Goal: Information Seeking & Learning: Learn about a topic

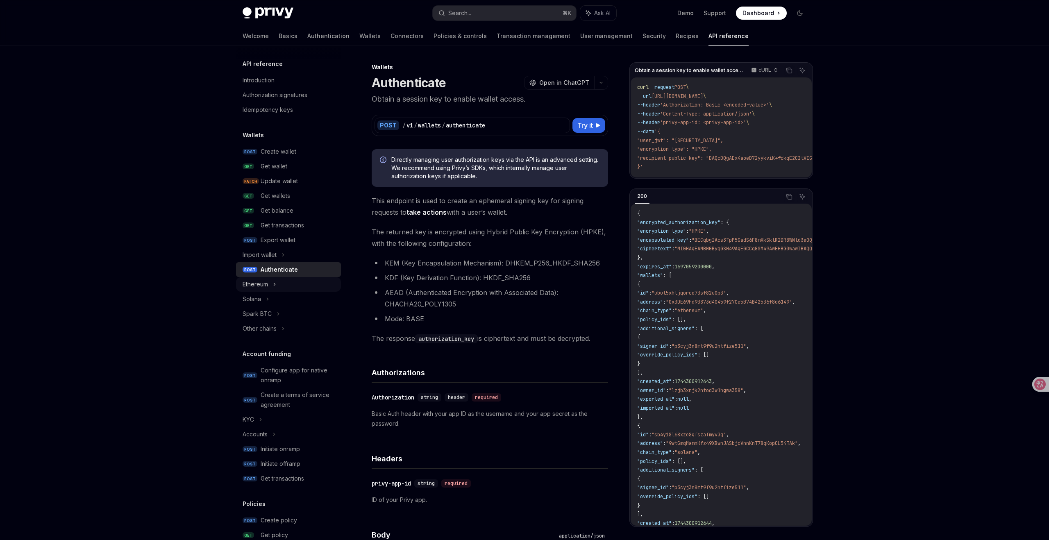
click at [273, 285] on icon at bounding box center [274, 284] width 3 height 10
type textarea "*"
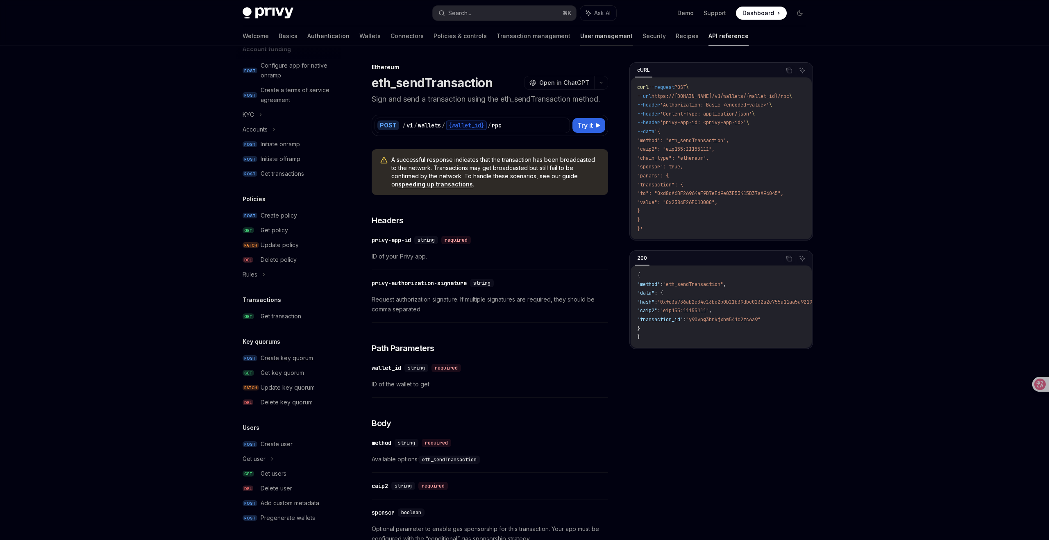
click at [580, 38] on link "User management" at bounding box center [606, 36] width 52 height 20
click at [580, 36] on link "User management" at bounding box center [606, 36] width 52 height 20
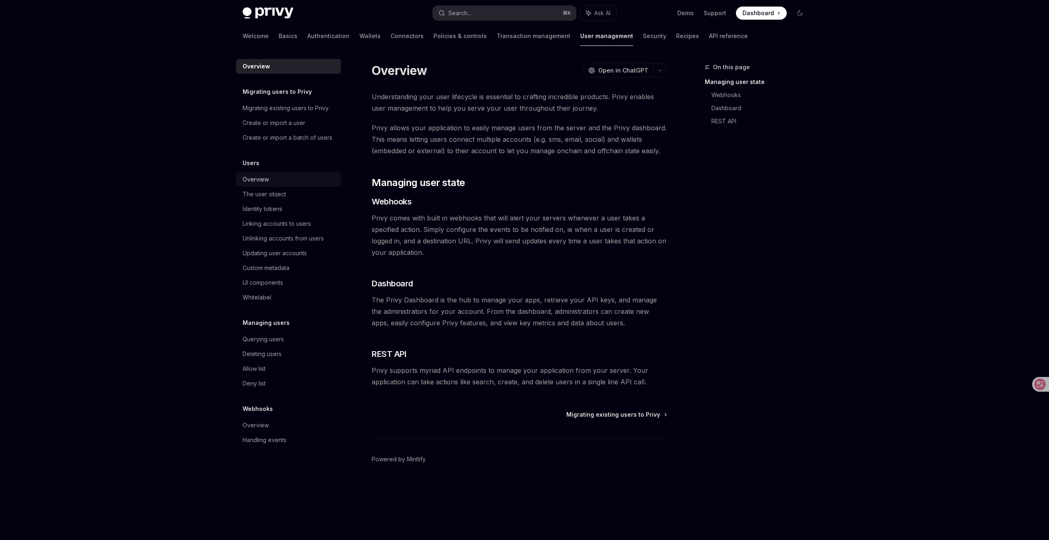
click at [263, 177] on div "Overview" at bounding box center [256, 180] width 26 height 10
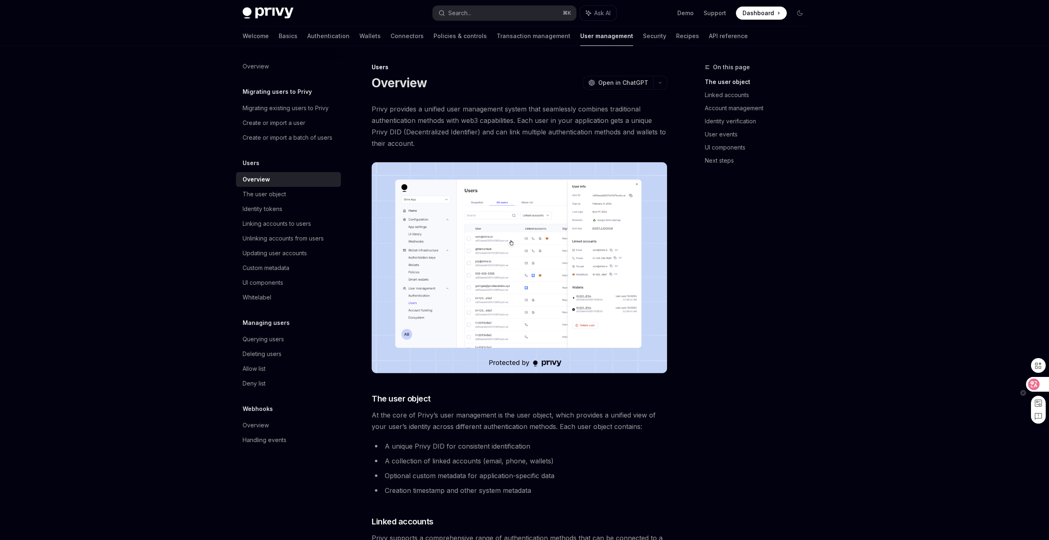
click at [1034, 381] on icon at bounding box center [1033, 384] width 8 height 8
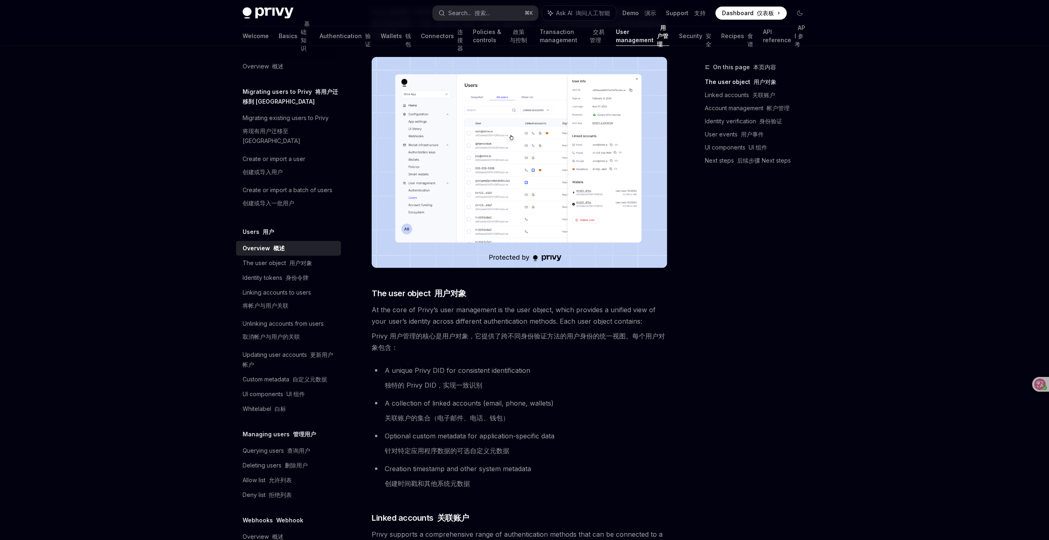
scroll to position [148, 0]
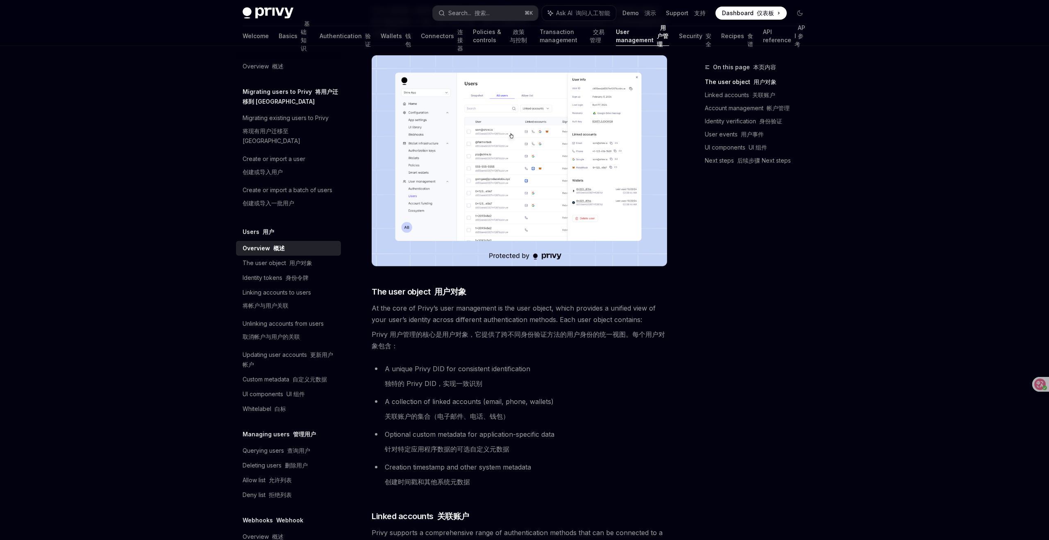
click at [450, 419] on font "关联账户的集合（电子邮件、电话、钱包）" at bounding box center [447, 416] width 125 height 8
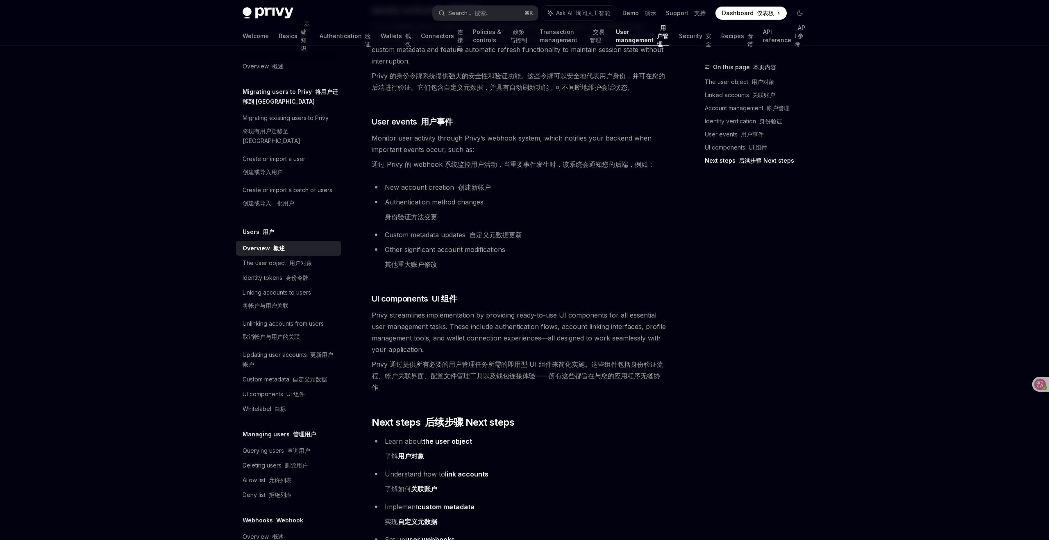
scroll to position [1061, 0]
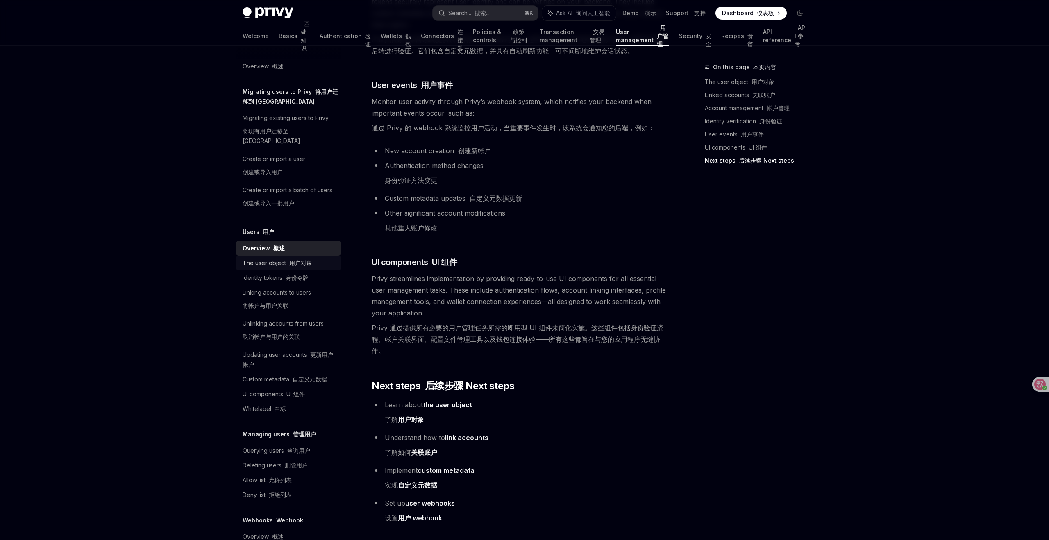
click at [295, 259] on font "用户对象" at bounding box center [300, 262] width 23 height 7
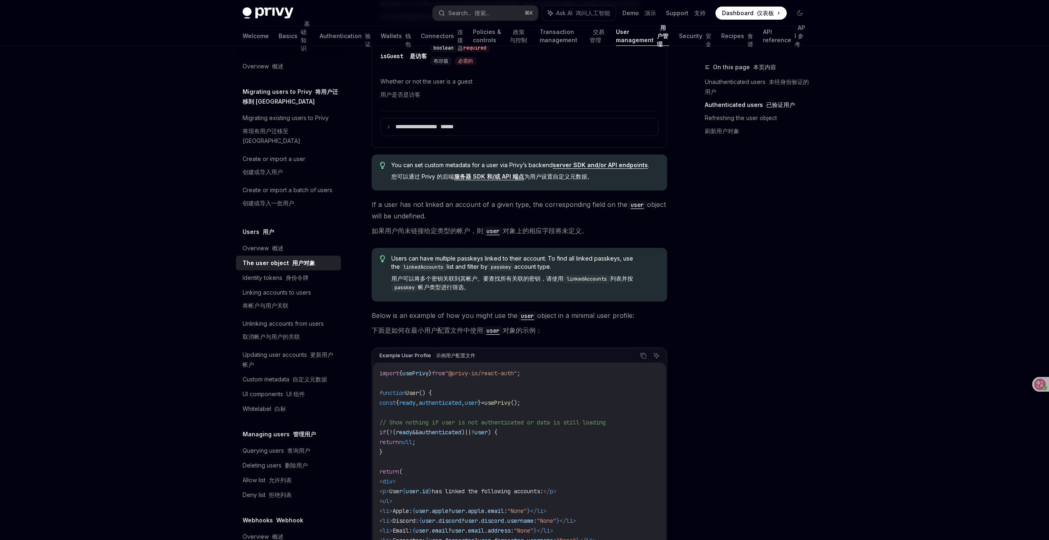
scroll to position [805, 0]
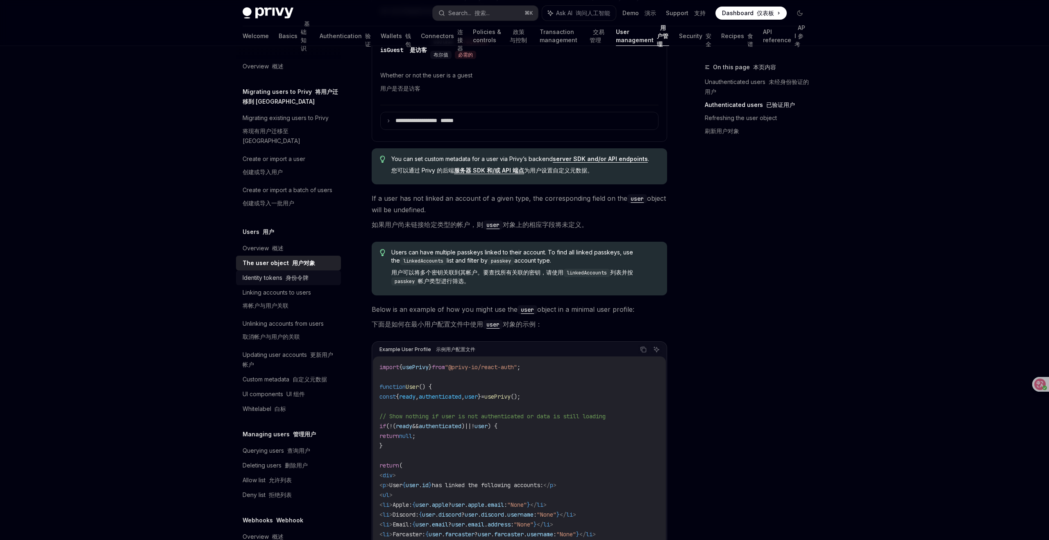
click at [275, 273] on div "Identity tokens 身份令牌" at bounding box center [276, 278] width 66 height 10
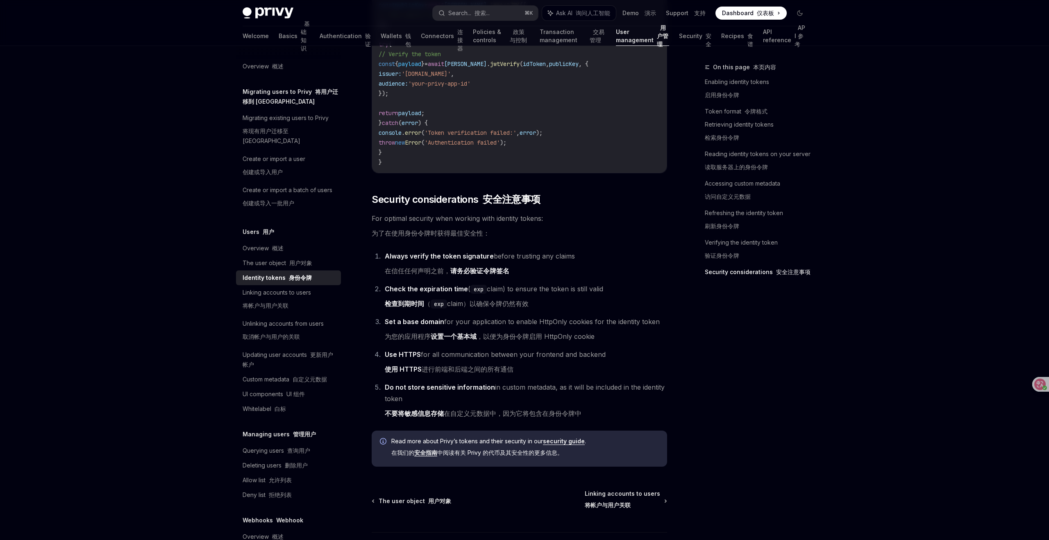
scroll to position [3245, 0]
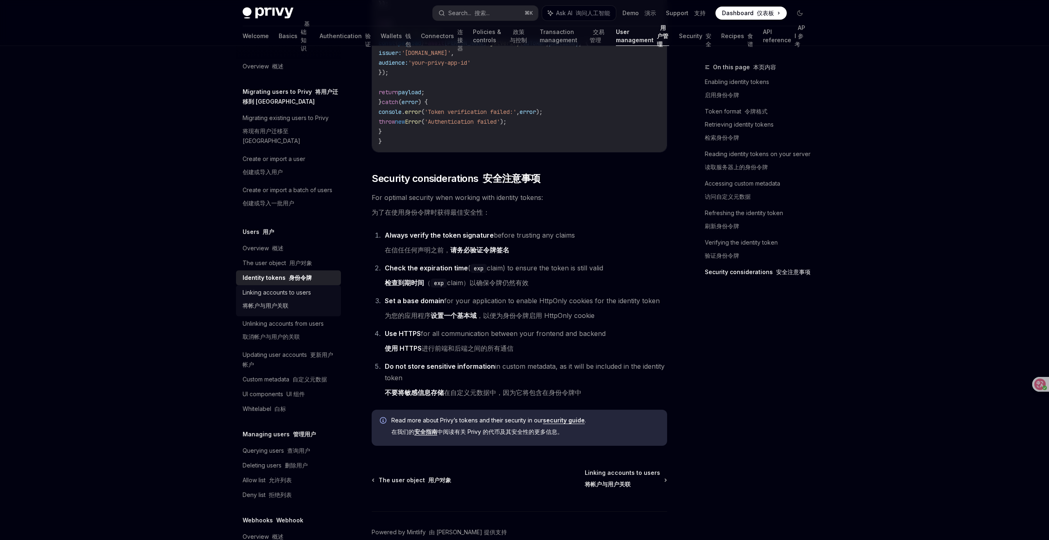
click at [280, 288] on div "Linking accounts to users 将帐户与用户关联" at bounding box center [277, 301] width 68 height 26
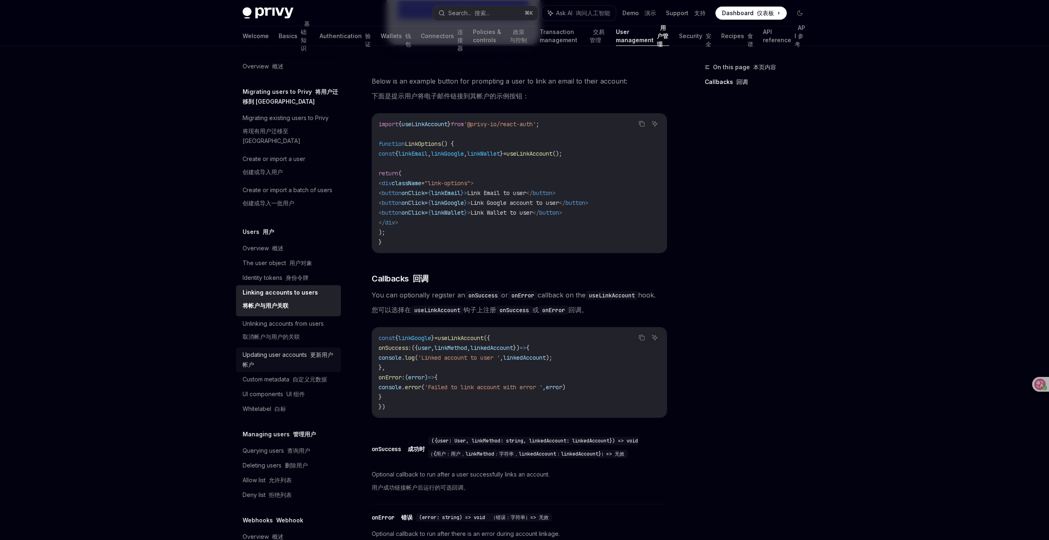
scroll to position [25, 0]
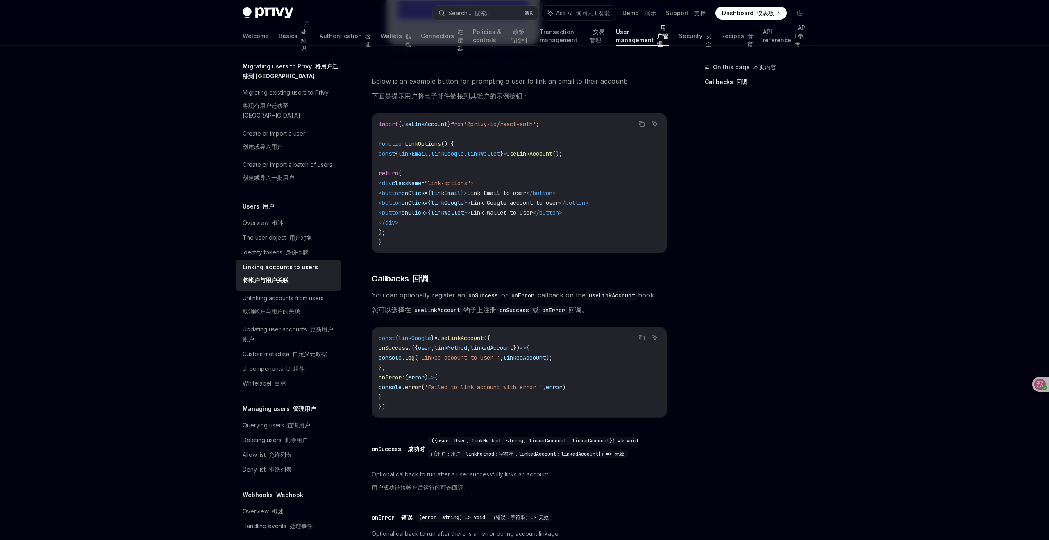
click at [257, 81] on h5 "Managing users 管理用户" at bounding box center [292, 71] width 98 height 20
click at [306, 79] on font "管理用户" at bounding box center [290, 71] width 95 height 17
click at [262, 420] on div "Querying users 查询用户" at bounding box center [277, 425] width 68 height 10
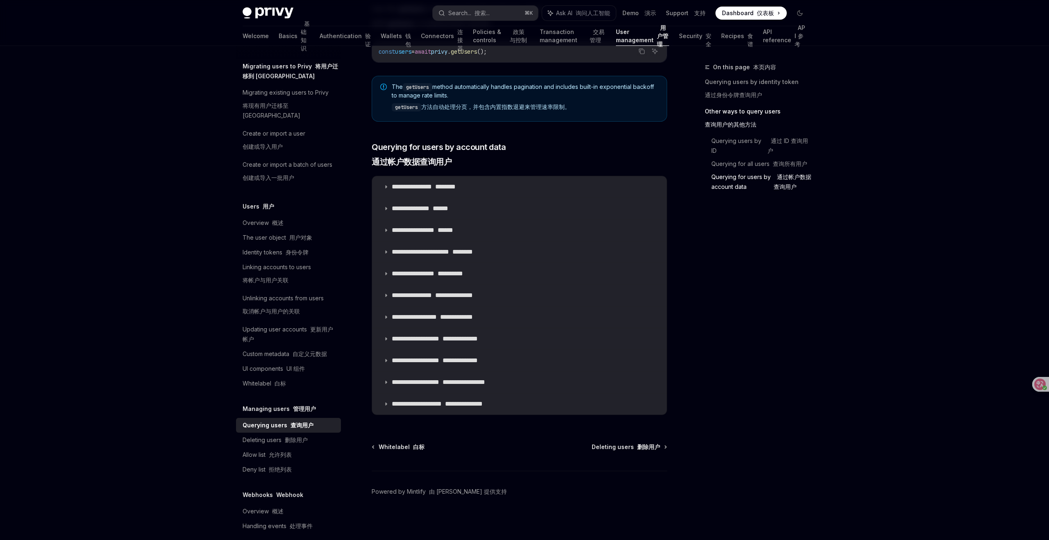
scroll to position [612, 0]
click at [254, 506] on div "Overview 概述" at bounding box center [263, 511] width 41 height 10
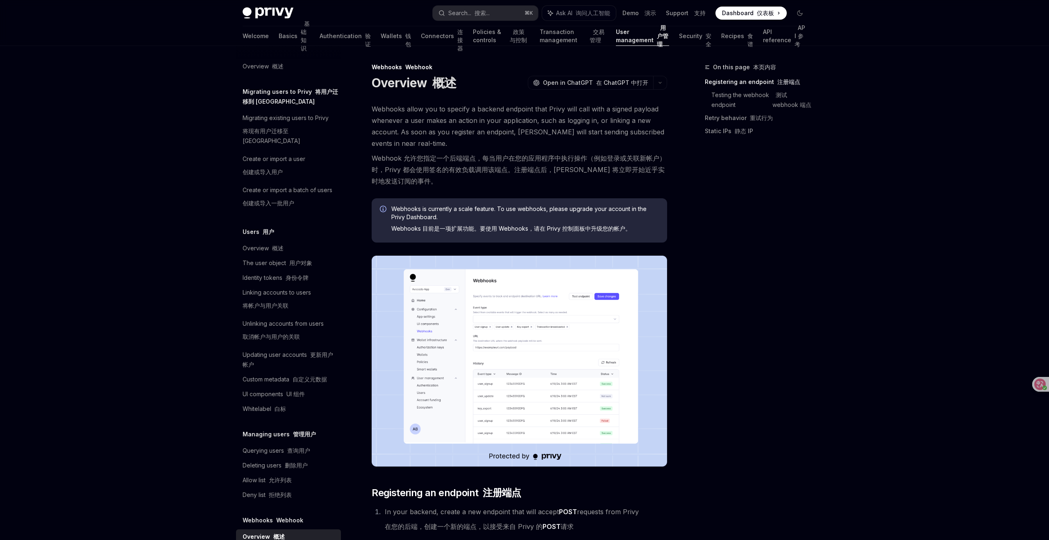
scroll to position [1, 0]
click at [297, 116] on div "Migrating existing users to Privy 将现有用户迁移至 [GEOGRAPHIC_DATA]" at bounding box center [289, 130] width 93 height 36
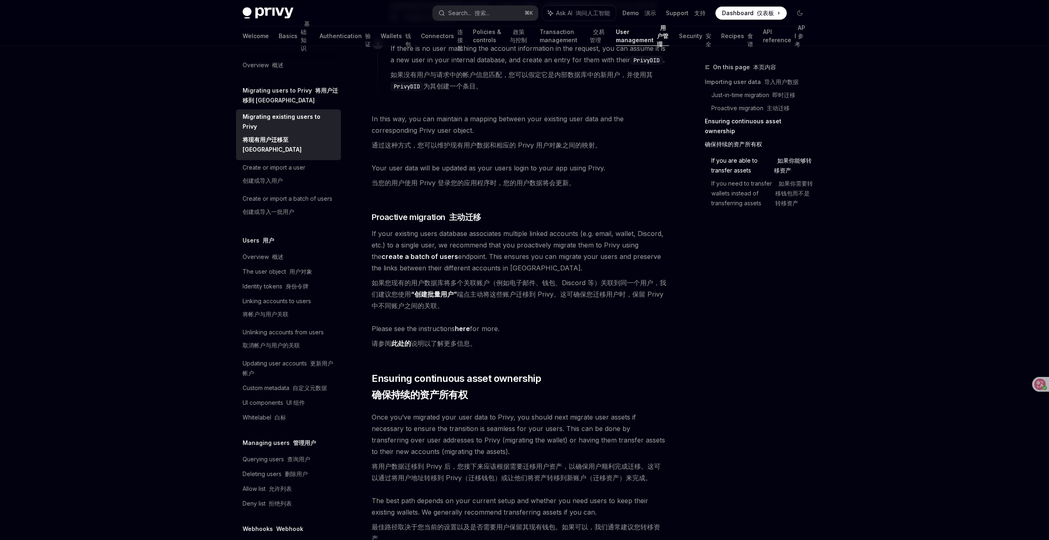
scroll to position [1011, 0]
type textarea "*"
